Goal: Task Accomplishment & Management: Use online tool/utility

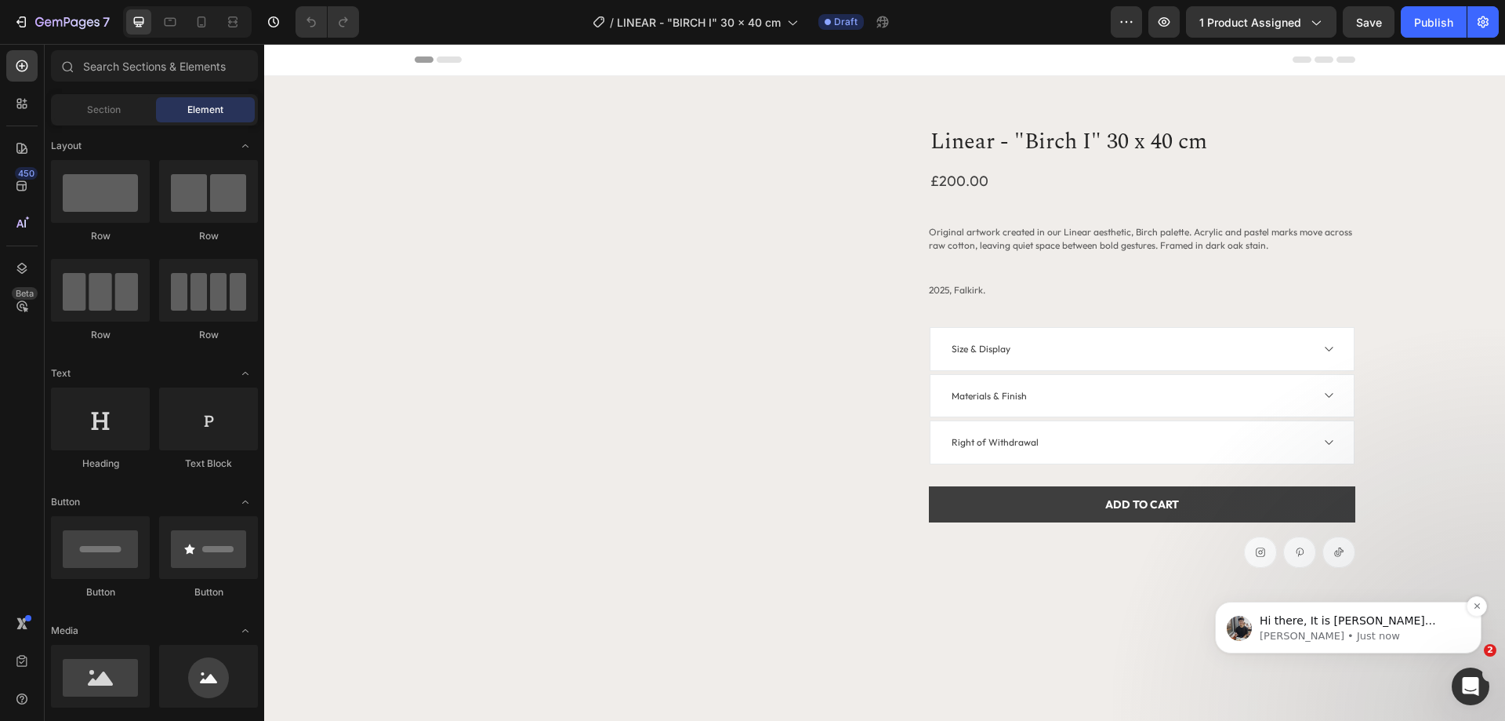
radio input "false"
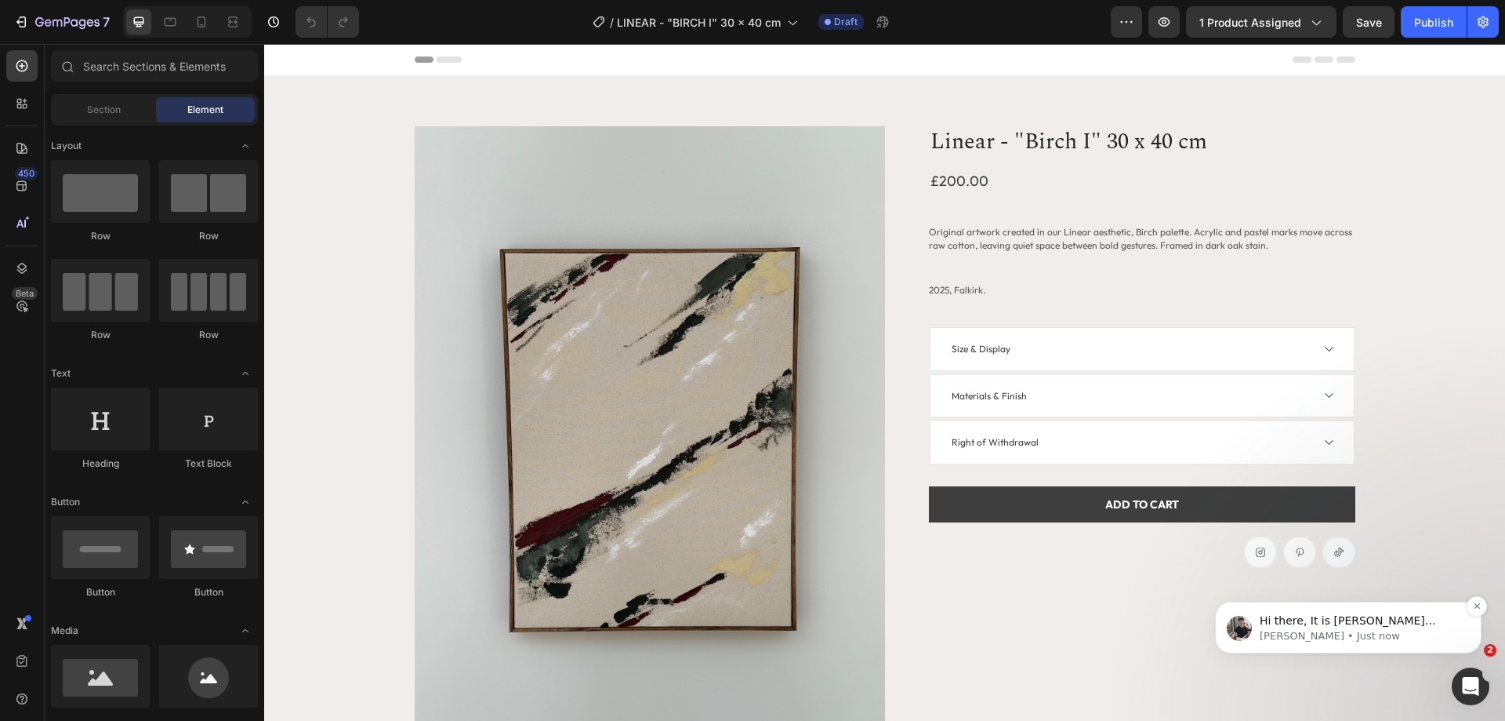
radio input "false"
click at [1476, 606] on icon "Dismiss notification" at bounding box center [1477, 605] width 9 height 9
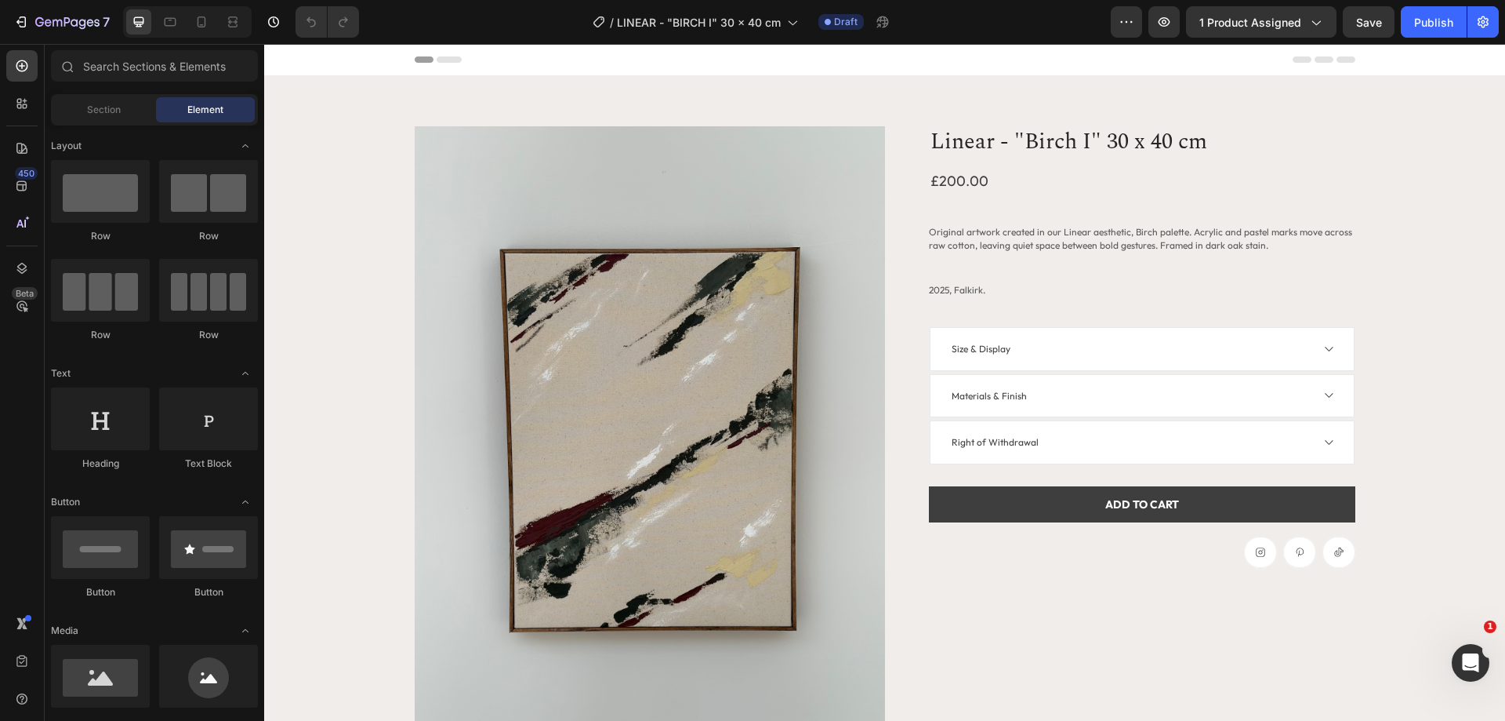
radio input "false"
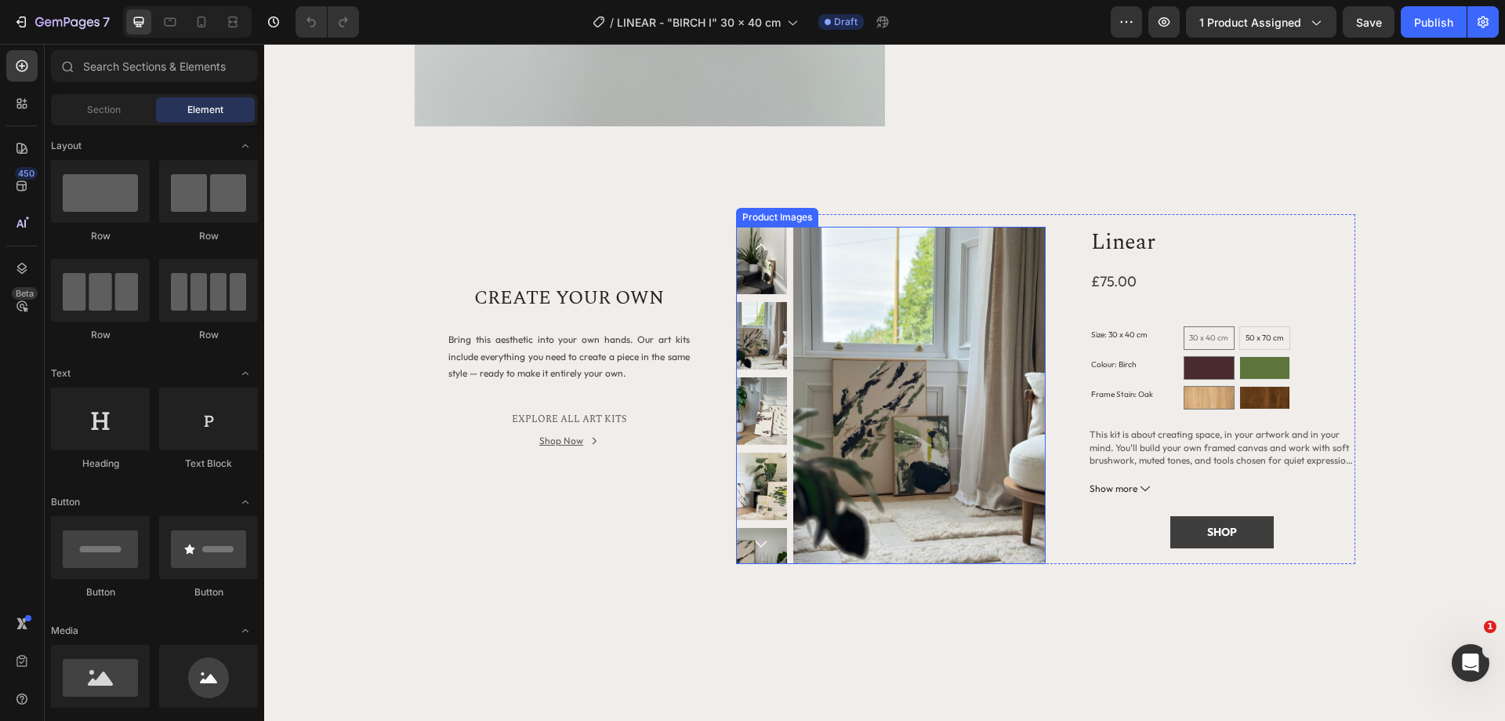
scroll to position [706, 0]
